Goal: Find specific page/section: Find specific page/section

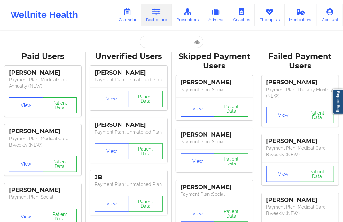
click at [157, 44] on input "text" at bounding box center [171, 42] width 63 height 12
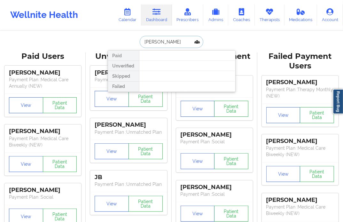
click at [168, 42] on input "[PERSON_NAME]" at bounding box center [171, 42] width 63 height 12
type input "[PERSON_NAME]"
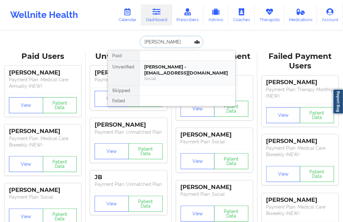
click at [177, 64] on div "[PERSON_NAME] - [EMAIL_ADDRESS][DOMAIN_NAME]" at bounding box center [187, 70] width 86 height 12
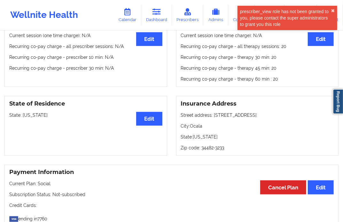
scroll to position [251, 0]
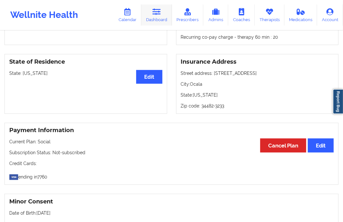
click at [154, 13] on icon at bounding box center [156, 11] width 8 height 7
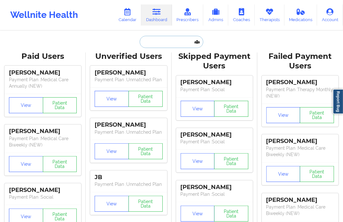
click at [154, 43] on input "text" at bounding box center [171, 42] width 63 height 12
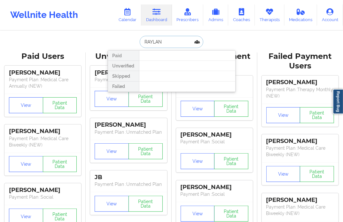
click at [158, 41] on input "RAYLAN" at bounding box center [171, 42] width 63 height 12
type input "RAYLYN"
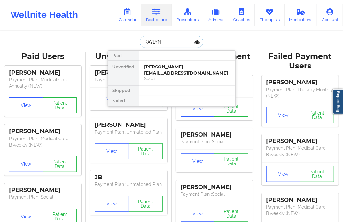
click at [175, 37] on input "RAYLYN" at bounding box center [171, 42] width 63 height 12
click at [165, 65] on div "[PERSON_NAME] - [EMAIL_ADDRESS][DOMAIN_NAME]" at bounding box center [187, 70] width 86 height 12
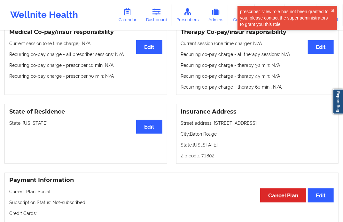
scroll to position [59, 0]
